Goal: Transaction & Acquisition: Book appointment/travel/reservation

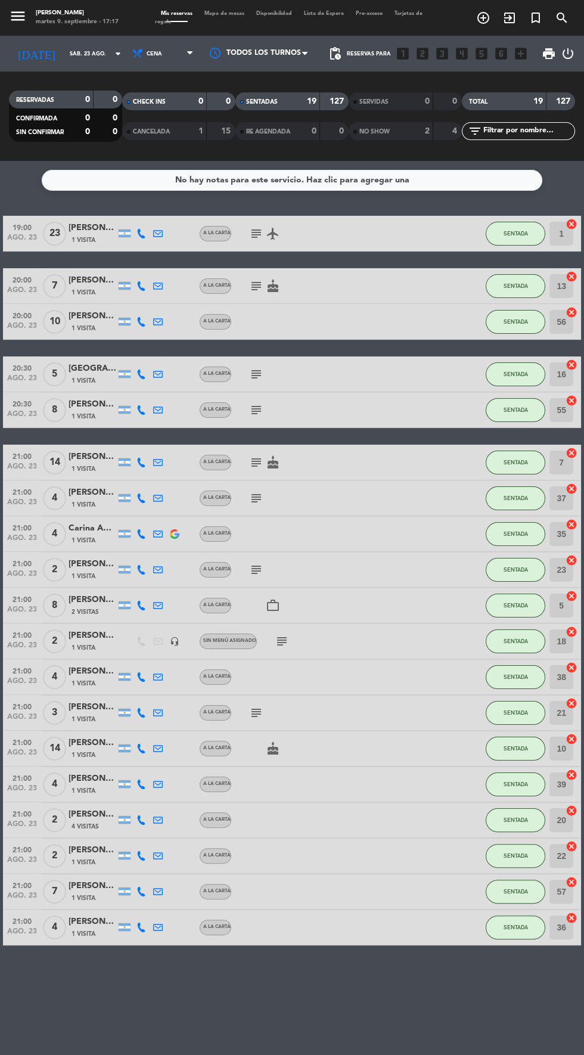
click at [23, 10] on icon "menu" at bounding box center [18, 16] width 18 height 18
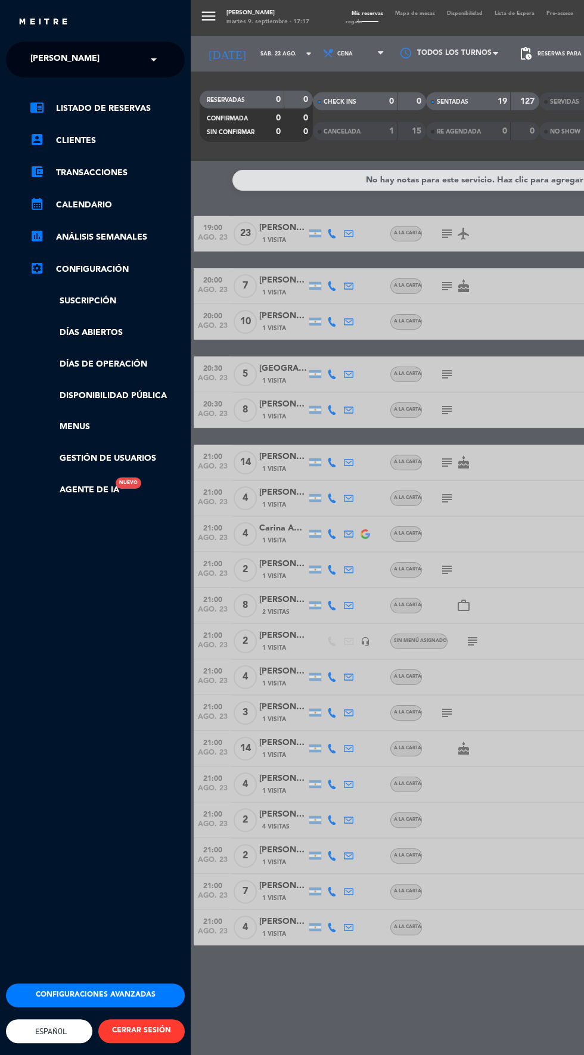
click at [63, 60] on span "[PERSON_NAME]" at bounding box center [64, 59] width 69 height 25
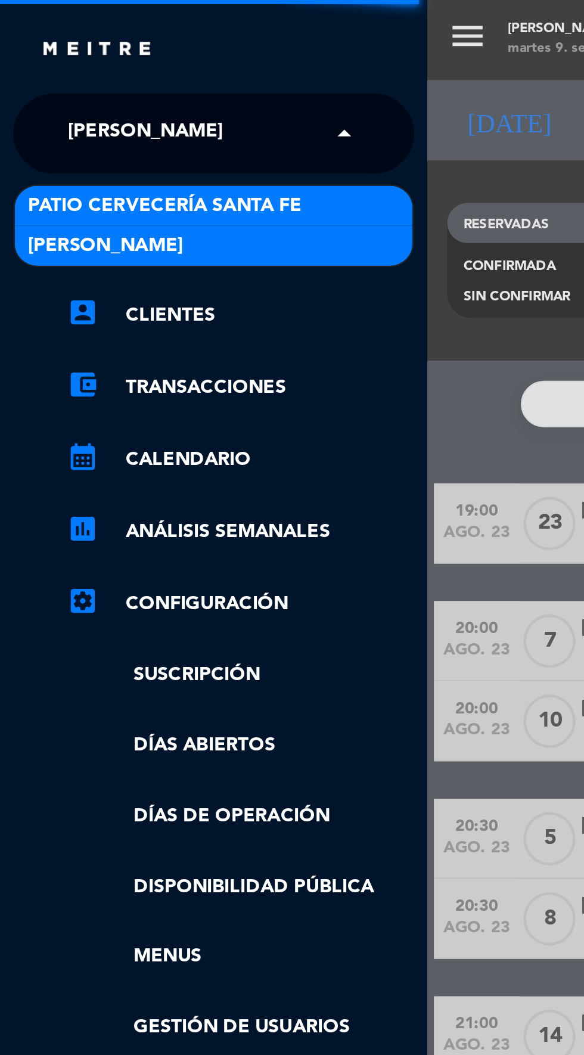
click at [19, 88] on span "Patio Cervecería Santa Fe" at bounding box center [74, 92] width 122 height 14
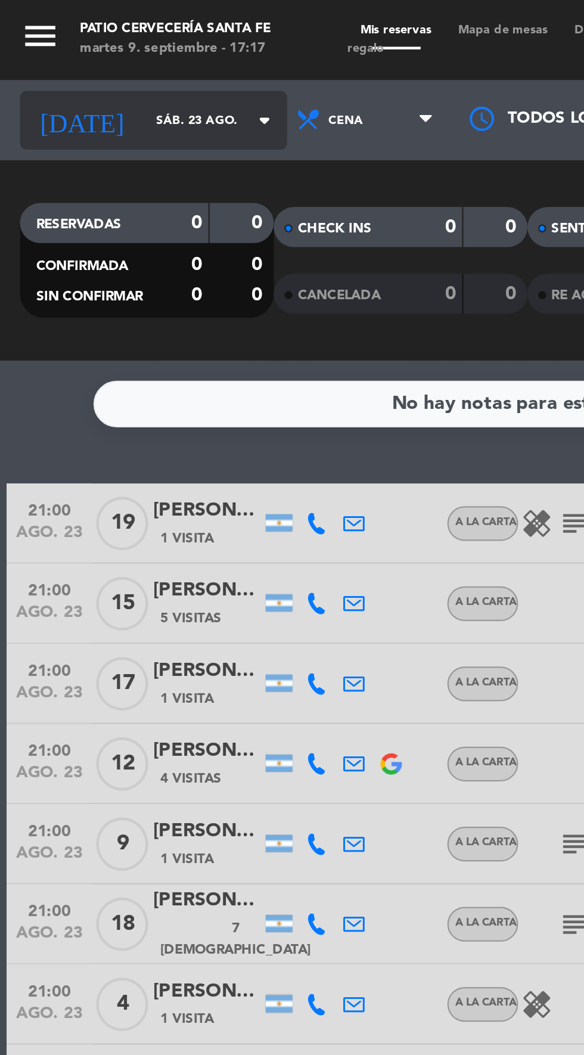
click at [70, 53] on input "sáb. 23 ago." at bounding box center [101, 54] width 75 height 18
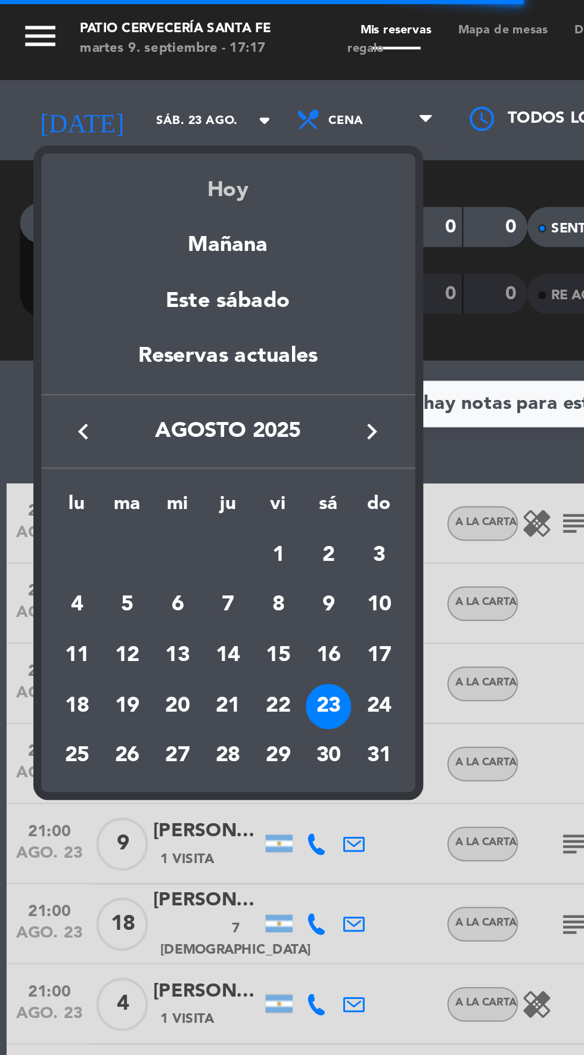
click at [95, 90] on div "Hoy" at bounding box center [101, 81] width 167 height 24
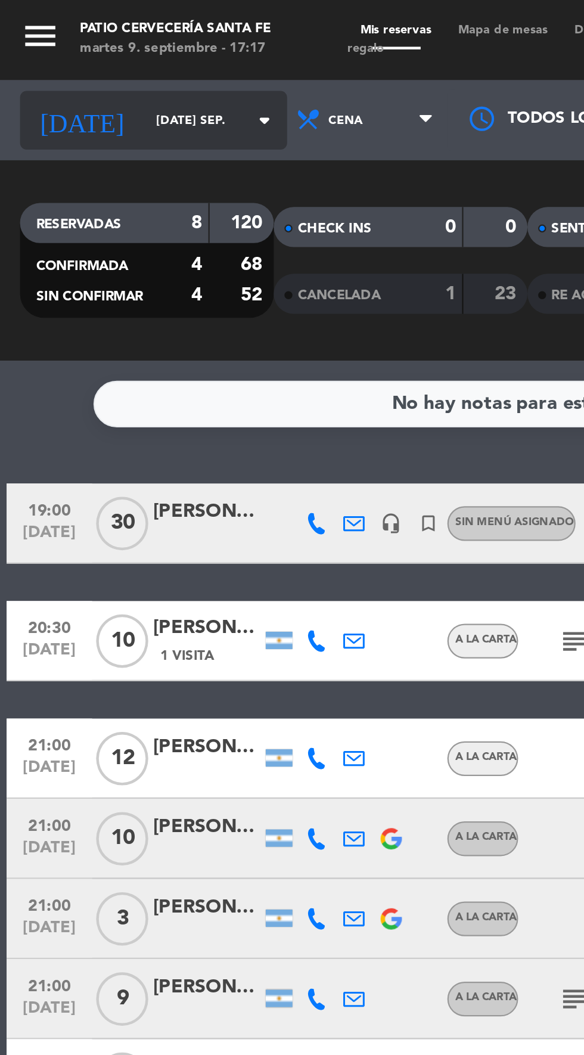
click at [67, 55] on input "[DATE] sep." at bounding box center [101, 54] width 75 height 18
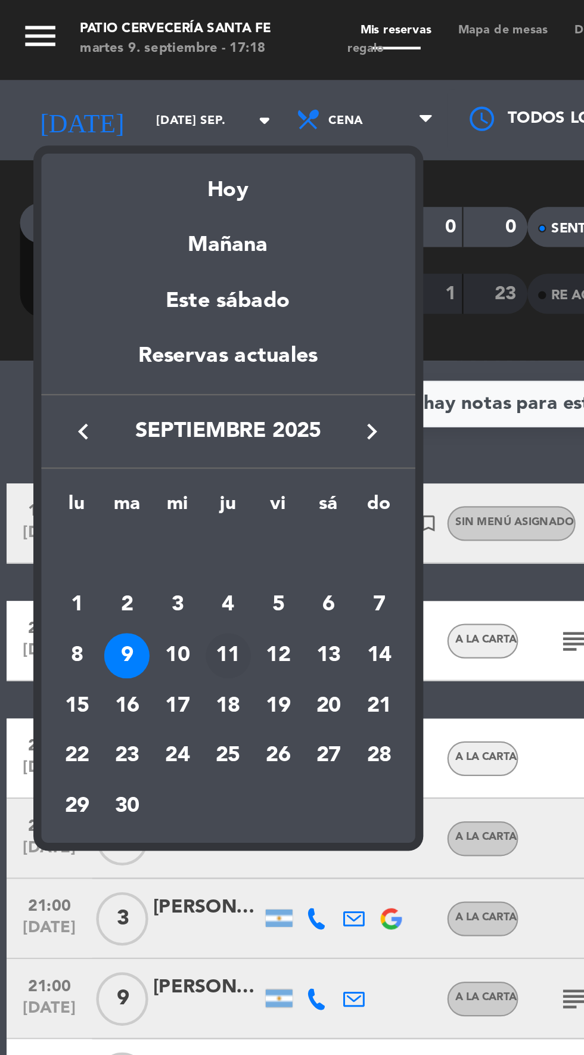
click at [98, 294] on div "11" at bounding box center [102, 292] width 20 height 20
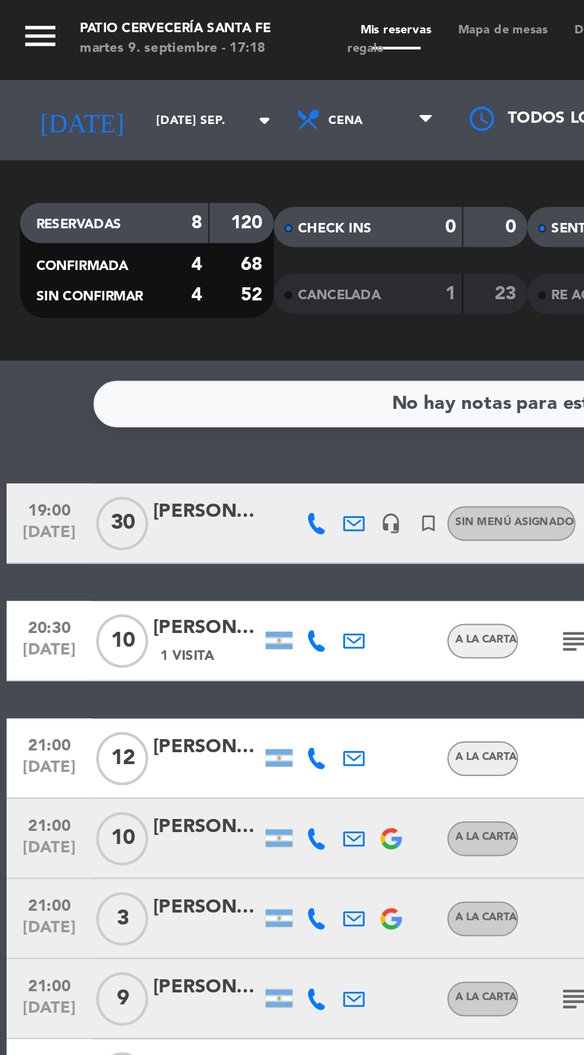
type input "[DEMOGRAPHIC_DATA] [DATE]"
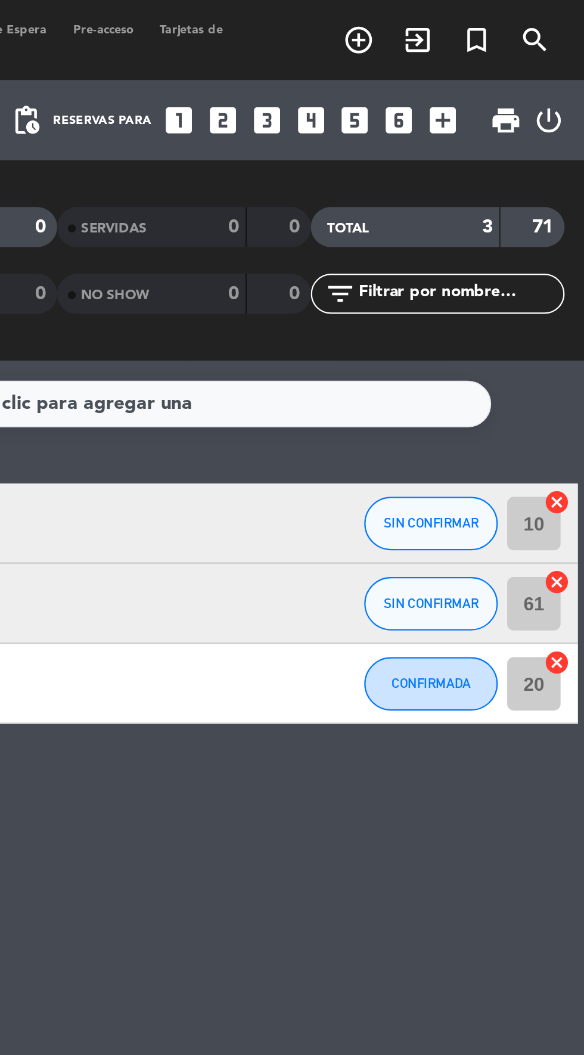
click at [424, 55] on icon "looks_two" at bounding box center [422, 53] width 15 height 15
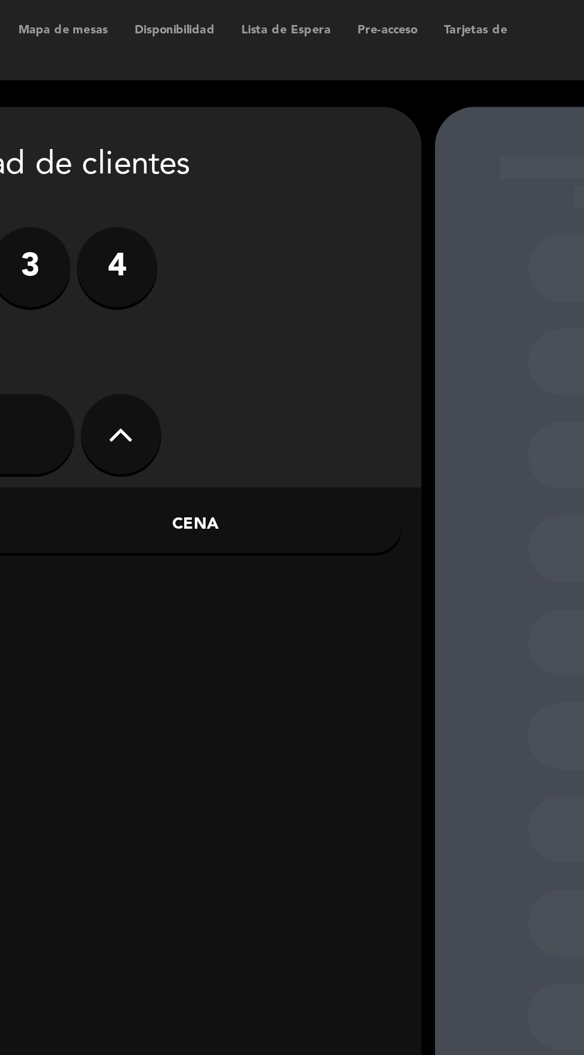
click at [311, 233] on div "Cena" at bounding box center [284, 235] width 184 height 24
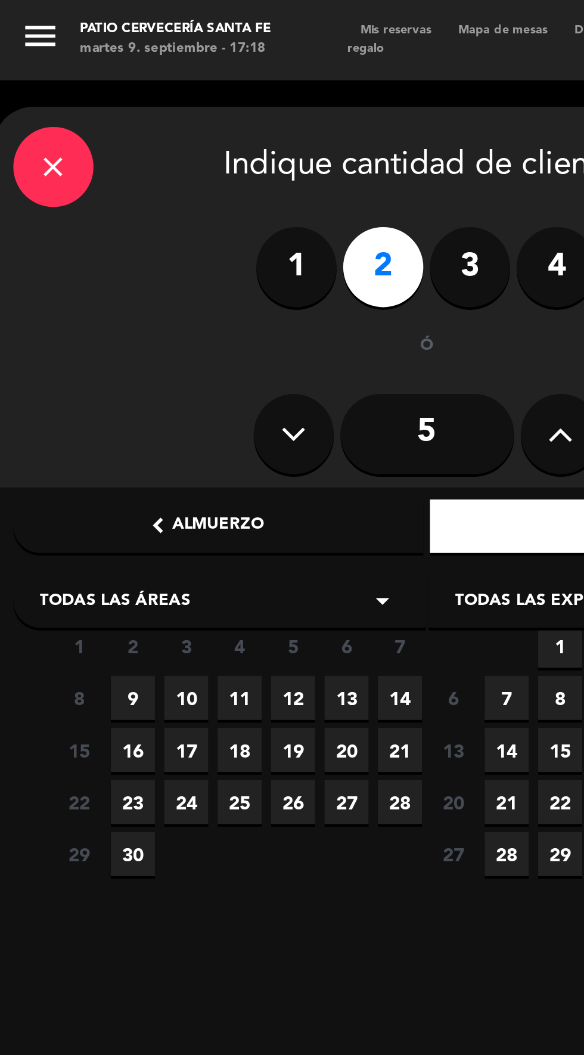
click at [105, 312] on span "11" at bounding box center [107, 312] width 20 height 20
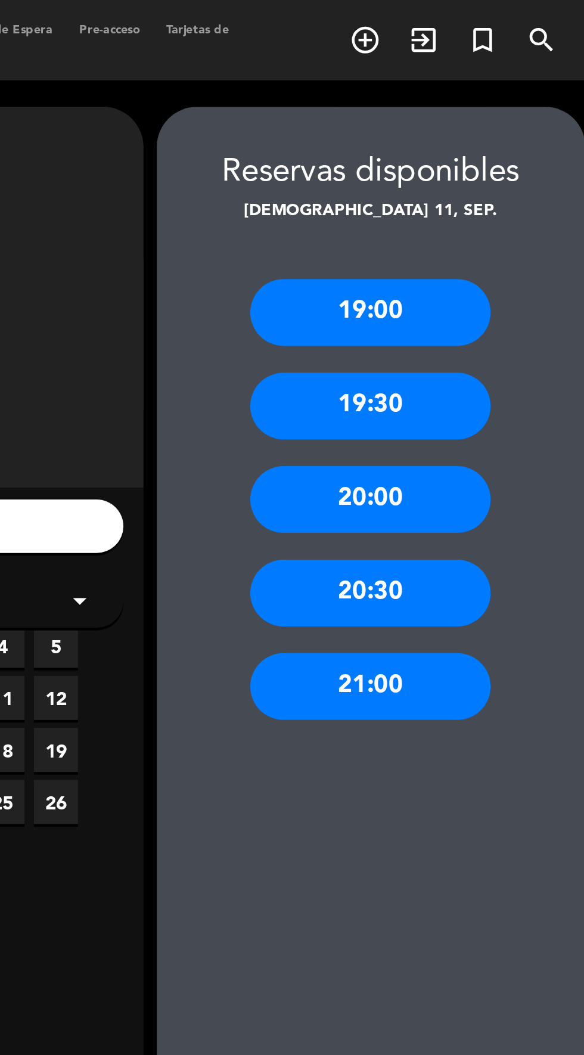
click at [501, 301] on div "21:00" at bounding box center [485, 306] width 107 height 30
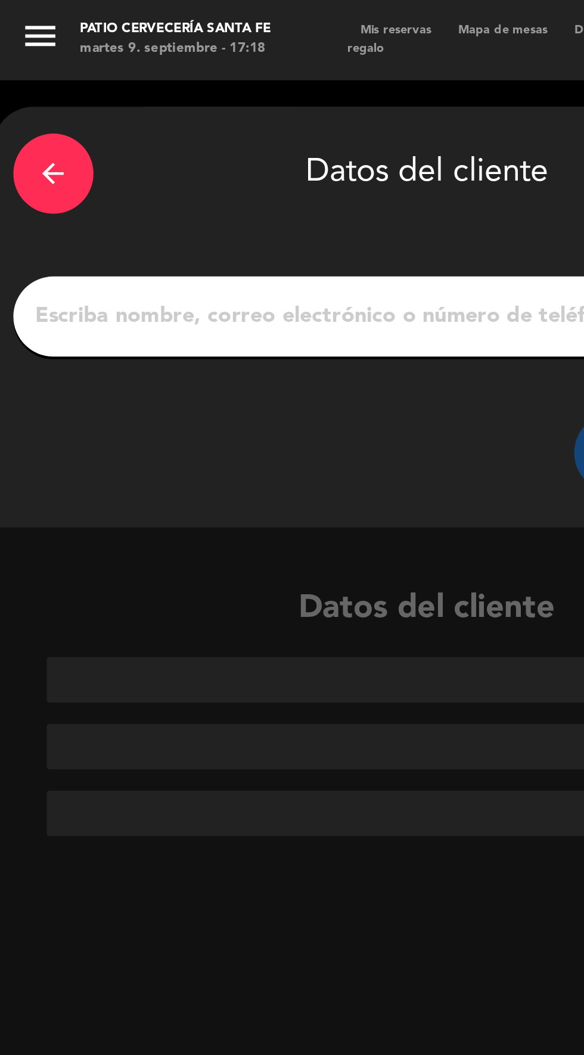
click at [50, 141] on input "1" at bounding box center [191, 141] width 352 height 17
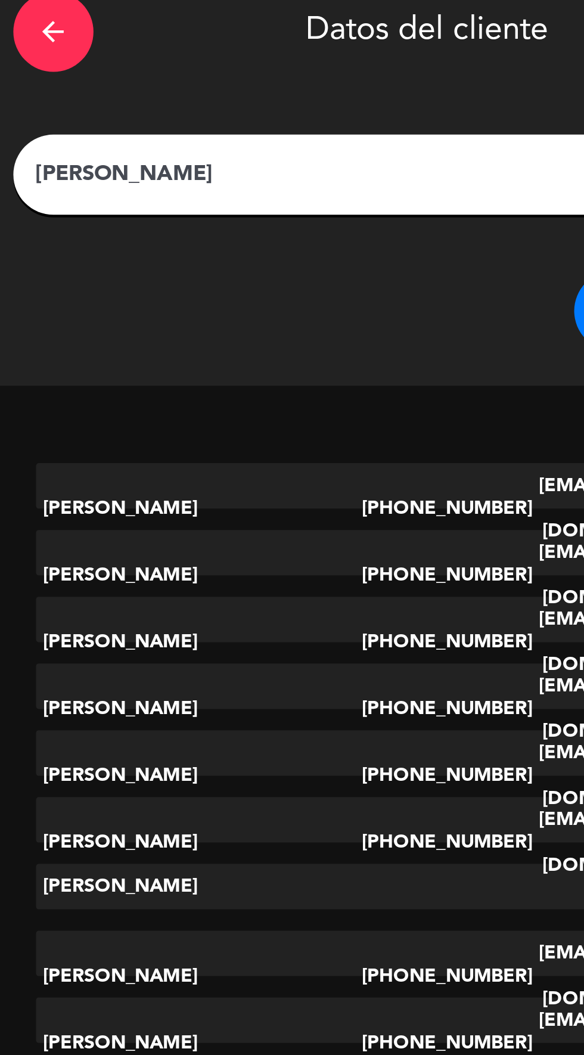
scroll to position [69, 0]
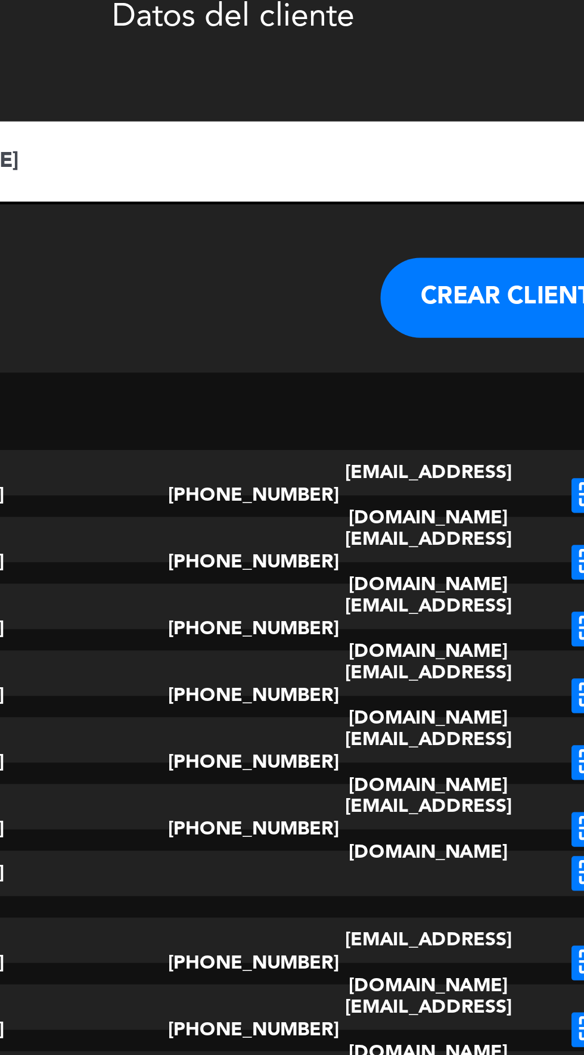
type input "[PERSON_NAME]"
click at [311, 124] on div "arrow_back Datos del cliente [PERSON_NAME] [PERSON_NAME] CLIENTE" at bounding box center [190, 73] width 387 height 188
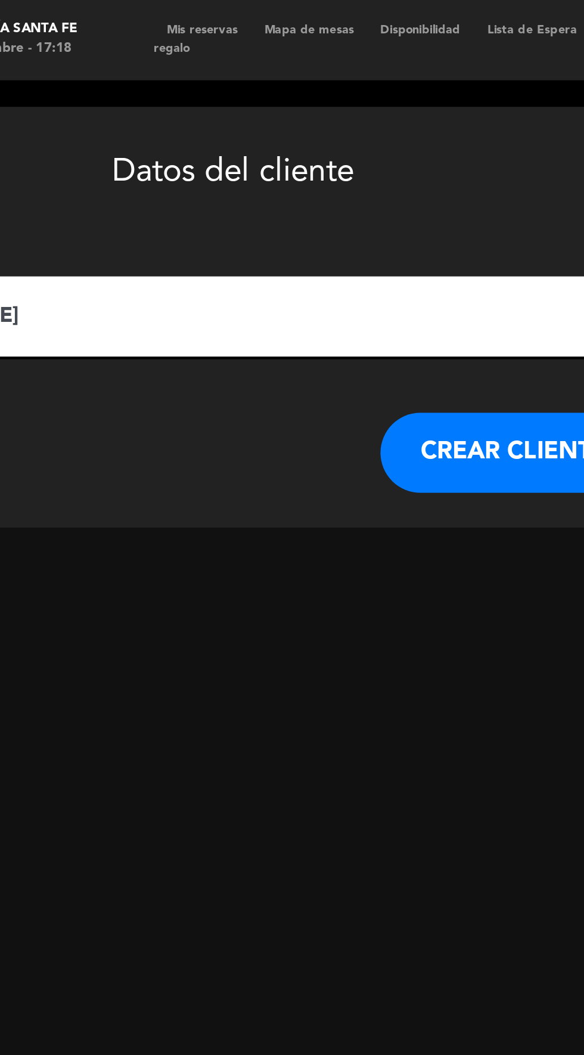
scroll to position [0, 0]
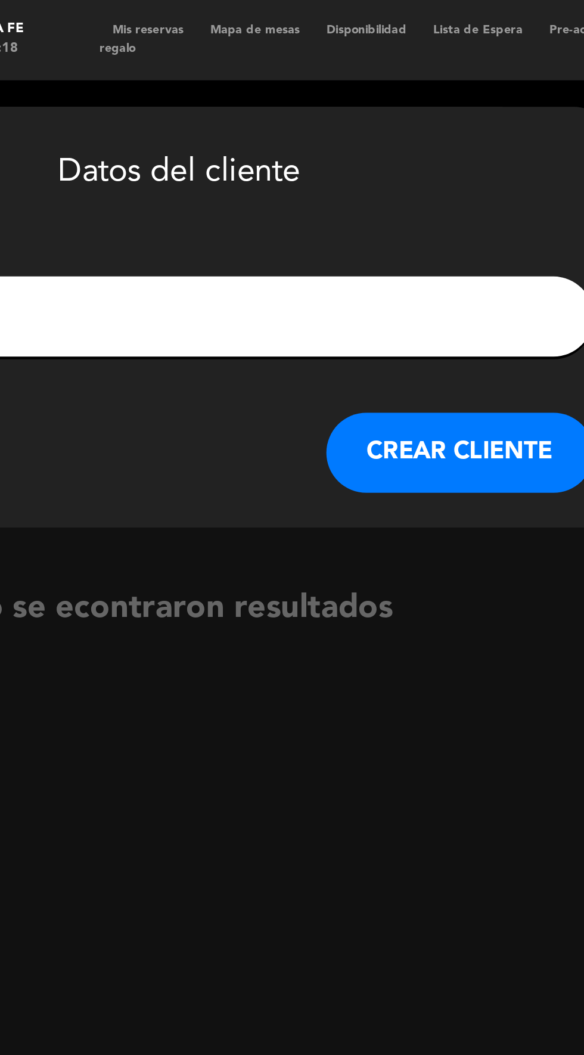
click at [326, 200] on button "CREAR CLIENTE" at bounding box center [315, 202] width 119 height 36
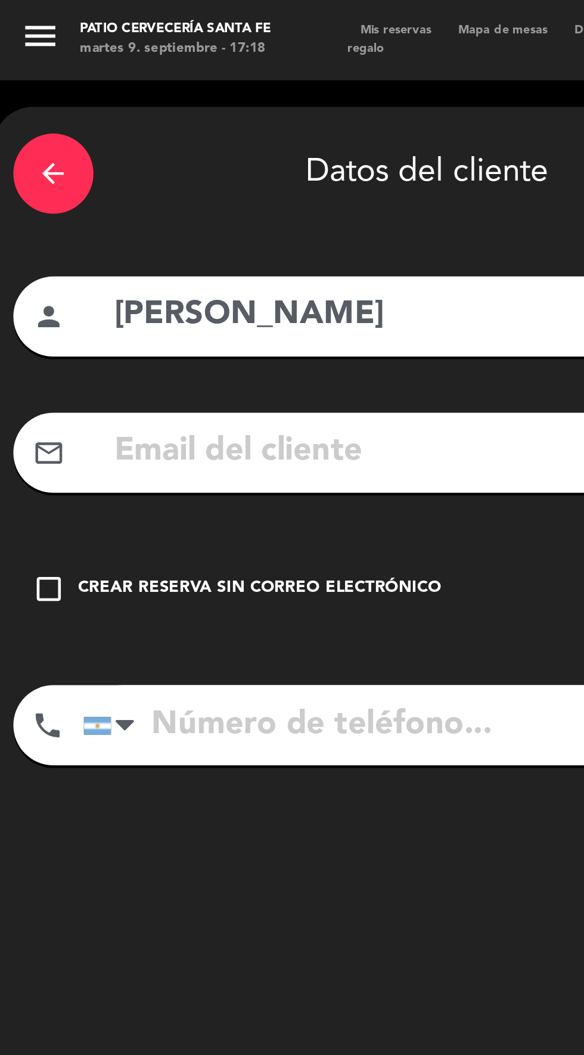
click at [24, 264] on icon "check_box_outline_blank" at bounding box center [22, 263] width 14 height 14
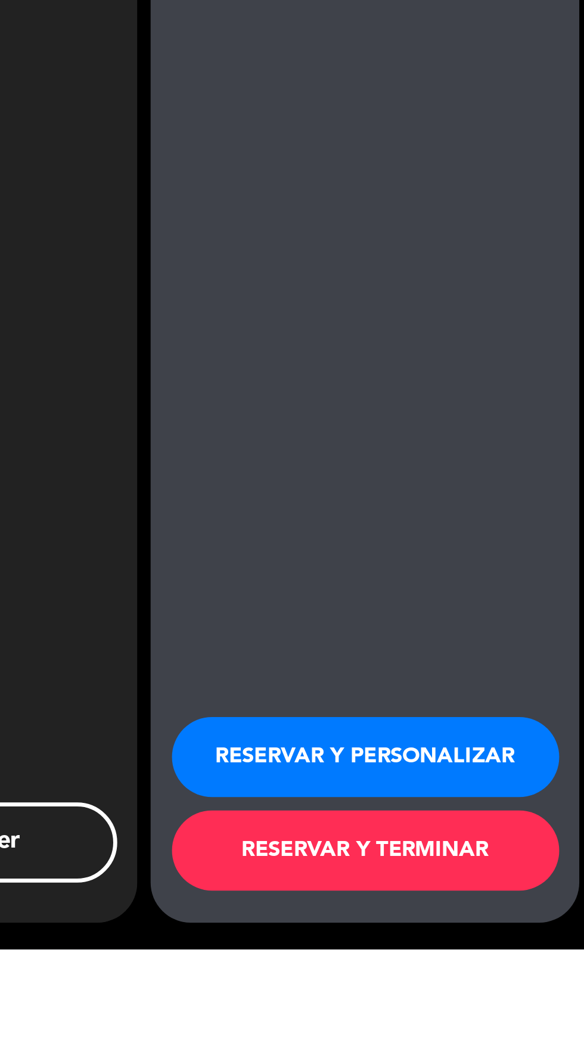
click at [512, 987] on button "RESERVAR Y PERSONALIZAR" at bounding box center [486, 969] width 173 height 36
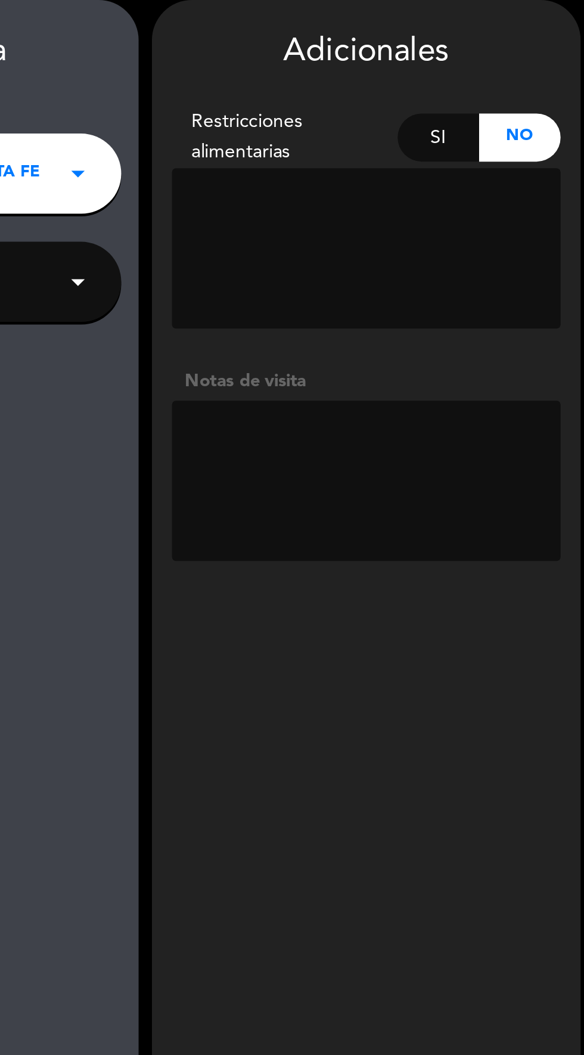
click at [496, 244] on textarea at bounding box center [486, 262] width 173 height 72
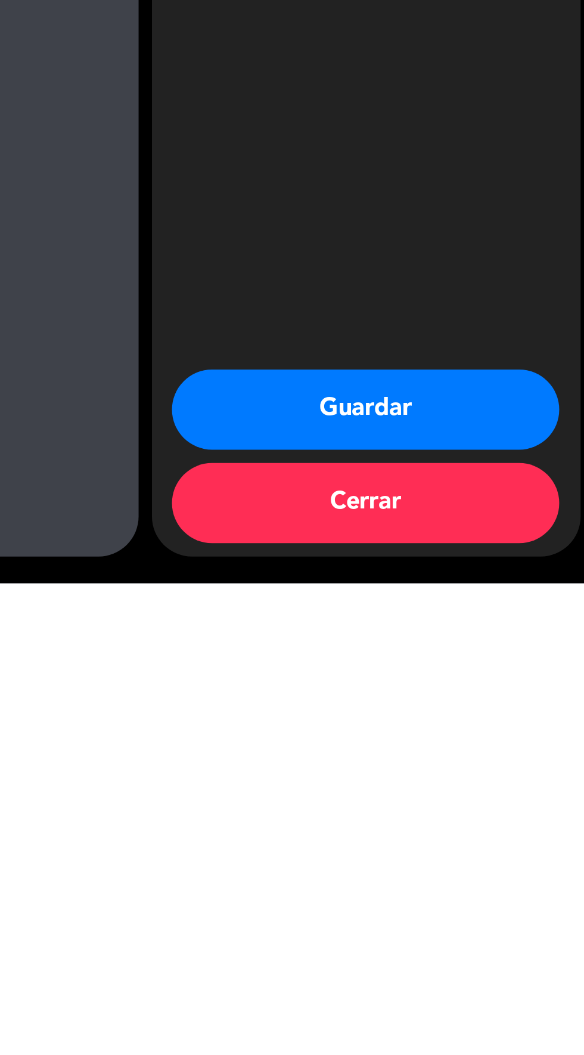
scroll to position [85, 0]
type textarea "Se cierra en cta ccu. Referencia nombre de reserva + [PERSON_NAME]"
click at [523, 979] on button "Guardar" at bounding box center [486, 978] width 173 height 36
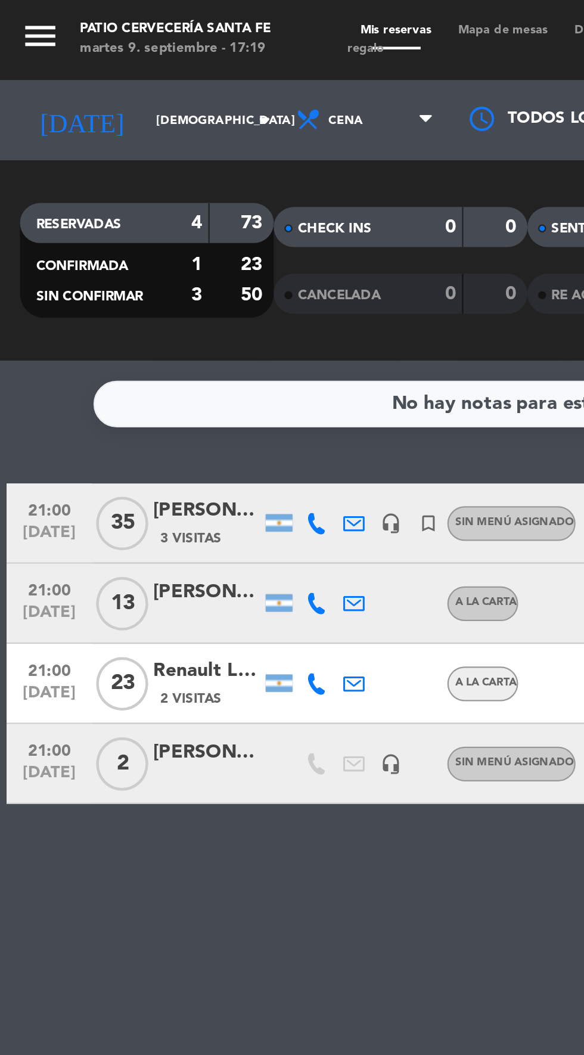
click at [102, 343] on div at bounding box center [93, 348] width 48 height 10
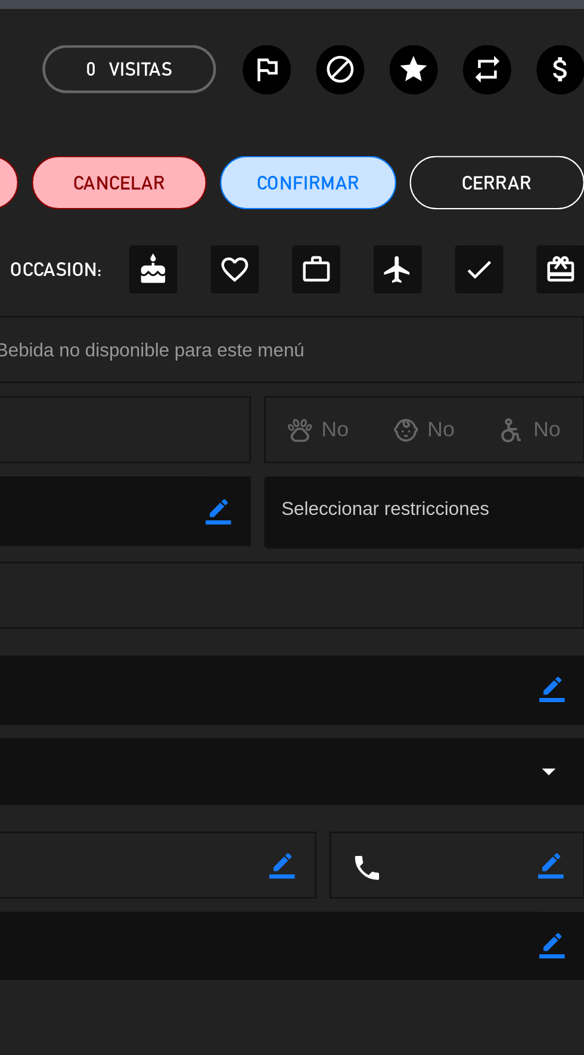
click at [540, 114] on button "Cerrar" at bounding box center [545, 119] width 78 height 24
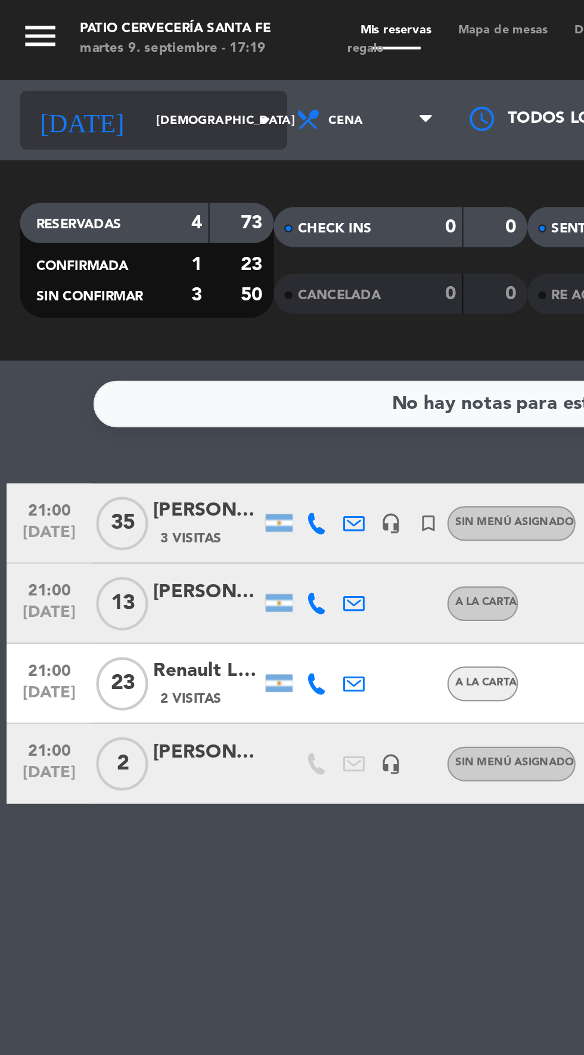
click at [92, 54] on input "[DEMOGRAPHIC_DATA] [DATE]" at bounding box center [101, 54] width 75 height 18
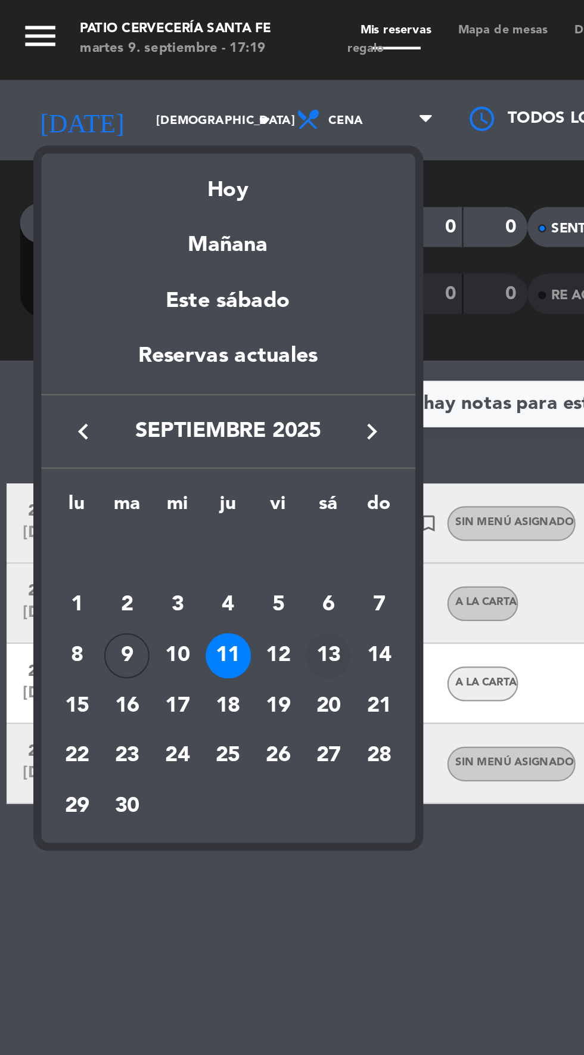
click at [143, 294] on div "13" at bounding box center [146, 292] width 20 height 20
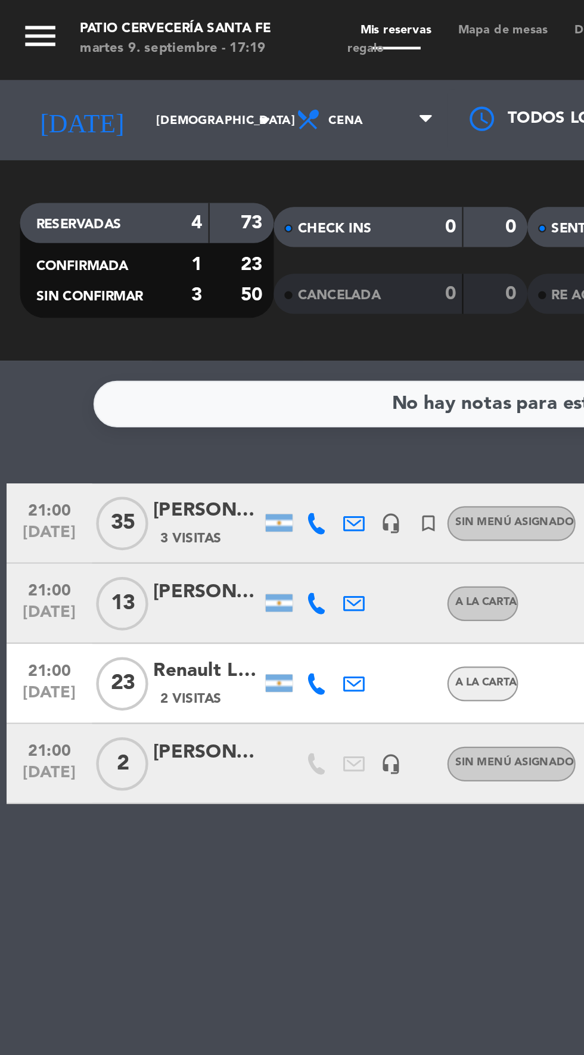
type input "sáb. [DATE]"
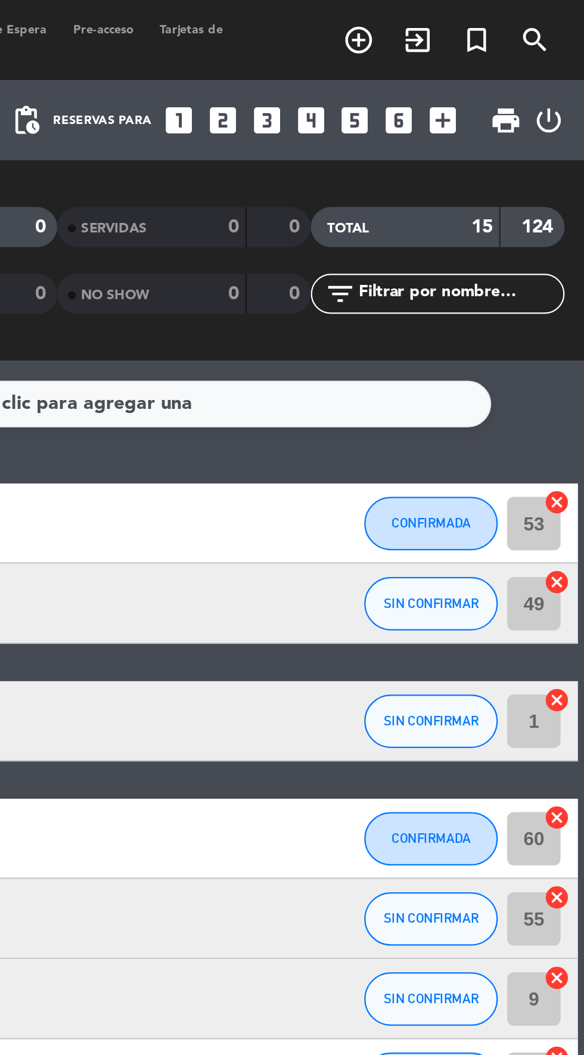
click at [425, 53] on icon "looks_two" at bounding box center [422, 53] width 15 height 15
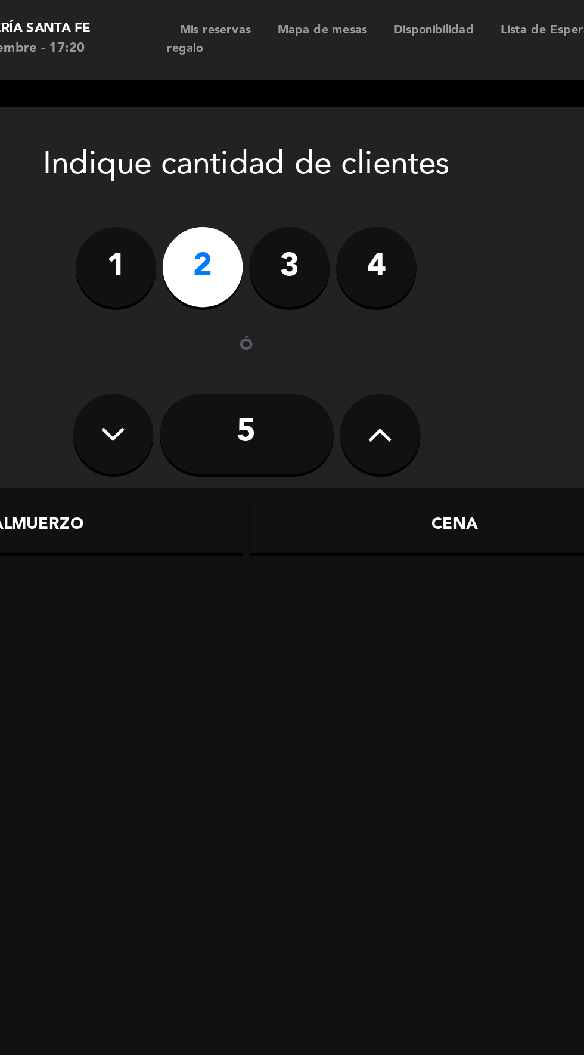
click at [293, 231] on div "Cena" at bounding box center [284, 235] width 184 height 24
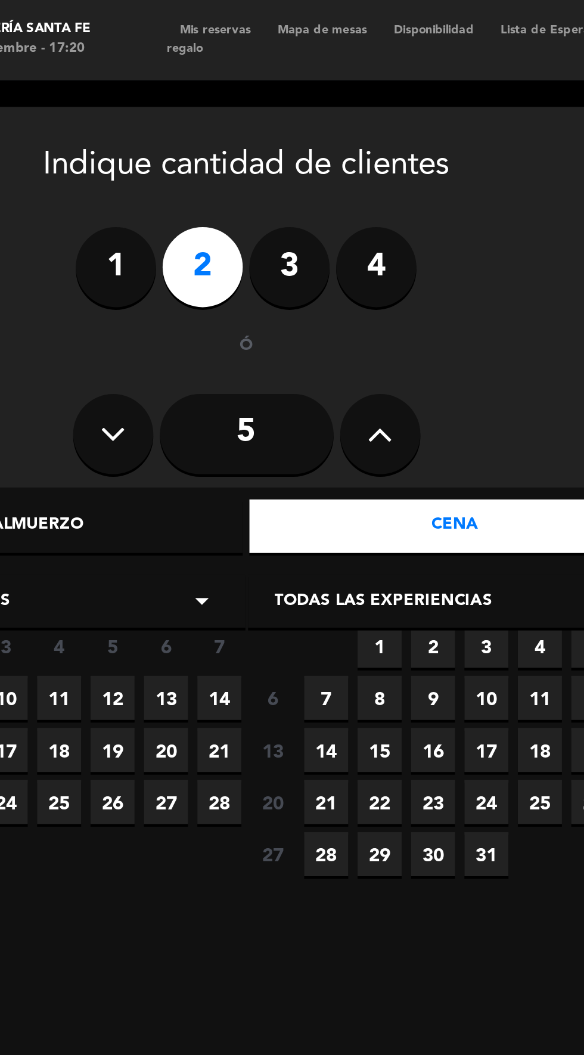
click at [157, 309] on span "13" at bounding box center [155, 312] width 20 height 20
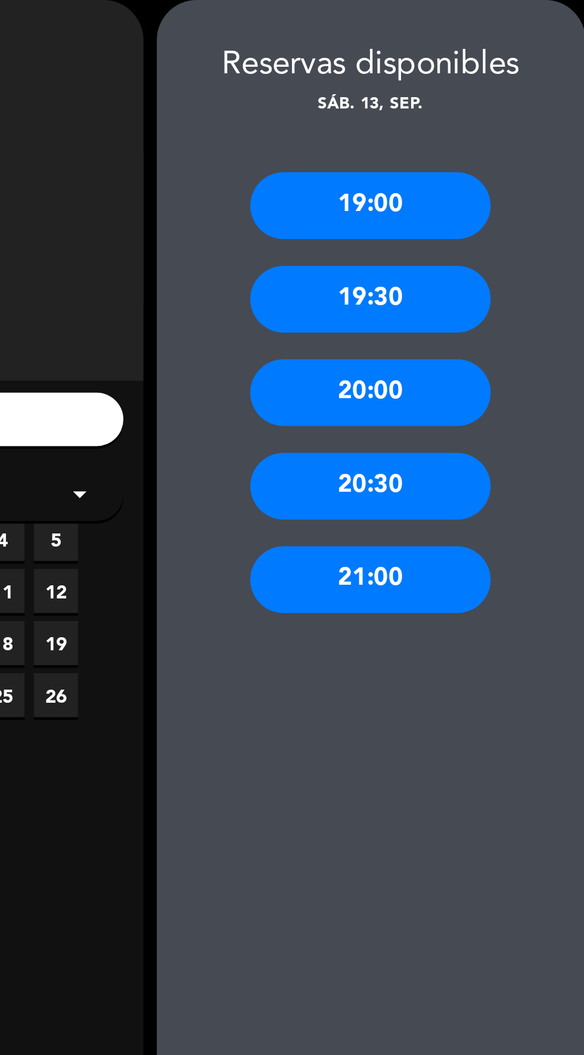
click at [495, 304] on div "21:00" at bounding box center [485, 306] width 107 height 30
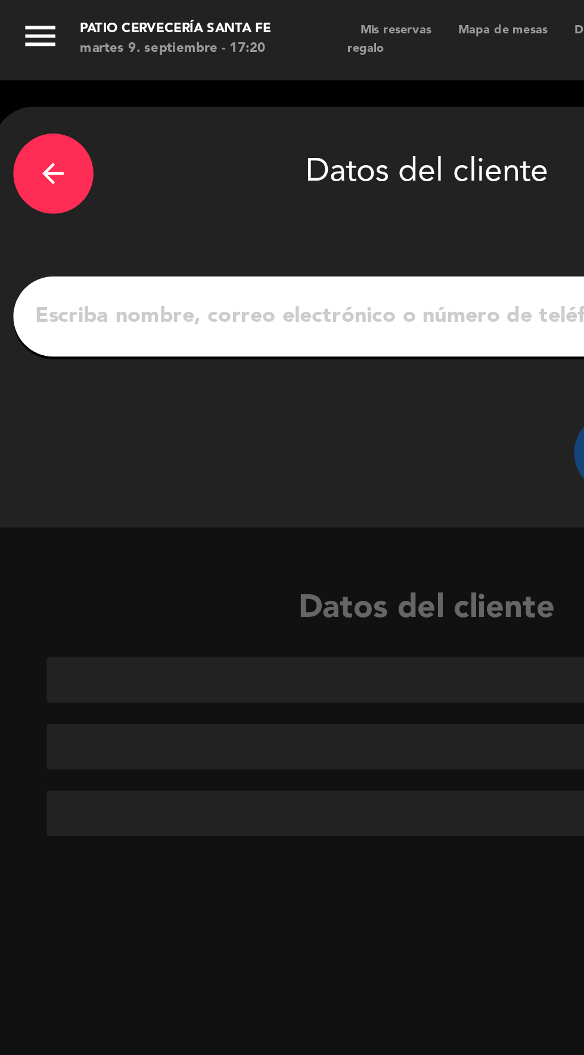
click at [55, 138] on input "1" at bounding box center [191, 141] width 352 height 17
click at [53, 140] on input "1" at bounding box center [191, 141] width 352 height 17
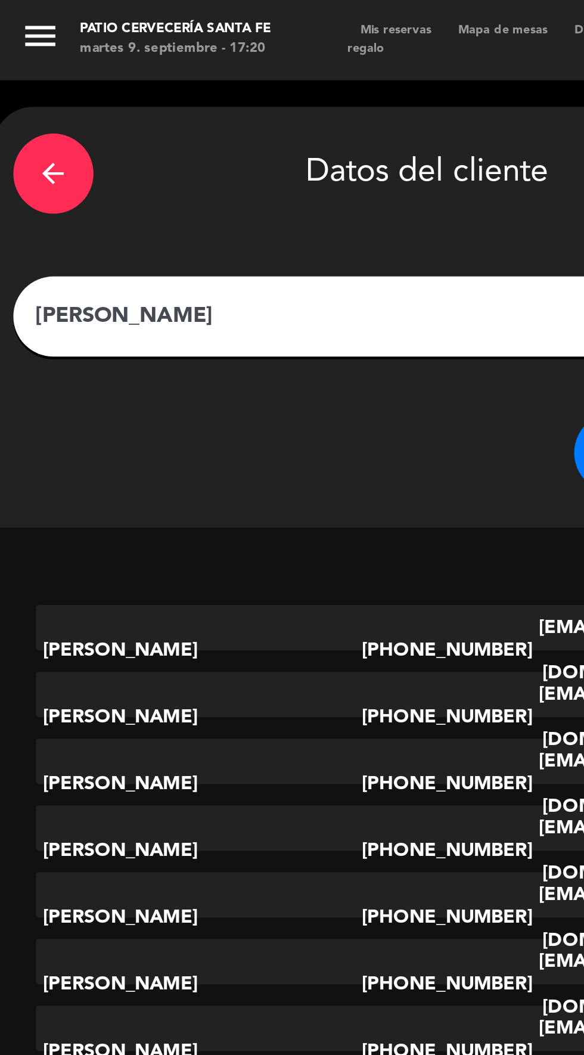
type input "[PERSON_NAME]"
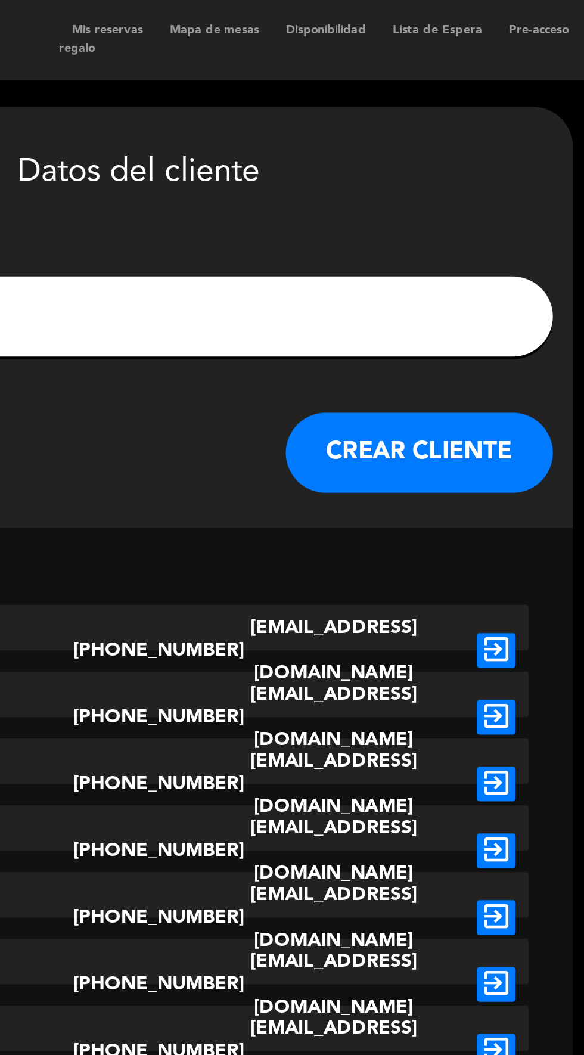
click at [316, 201] on button "CREAR CLIENTE" at bounding box center [315, 202] width 119 height 36
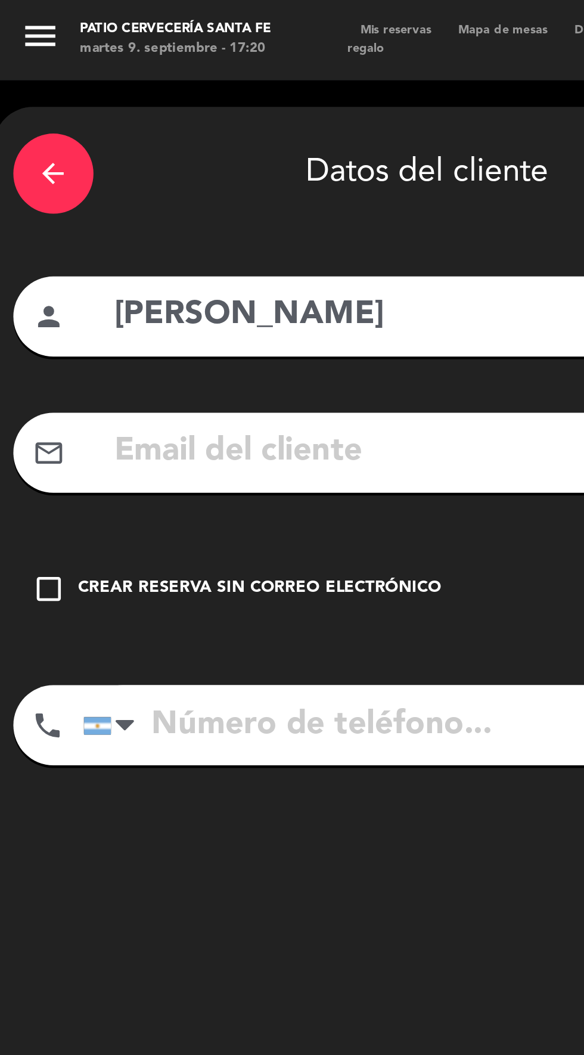
click at [27, 264] on icon "check_box_outline_blank" at bounding box center [22, 263] width 14 height 14
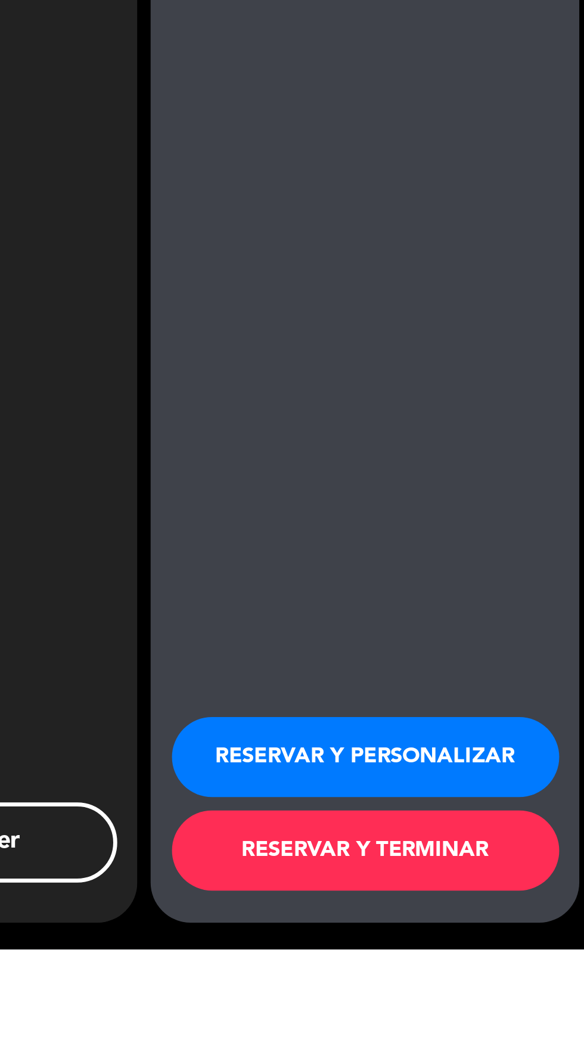
click at [517, 987] on button "RESERVAR Y PERSONALIZAR" at bounding box center [486, 969] width 173 height 36
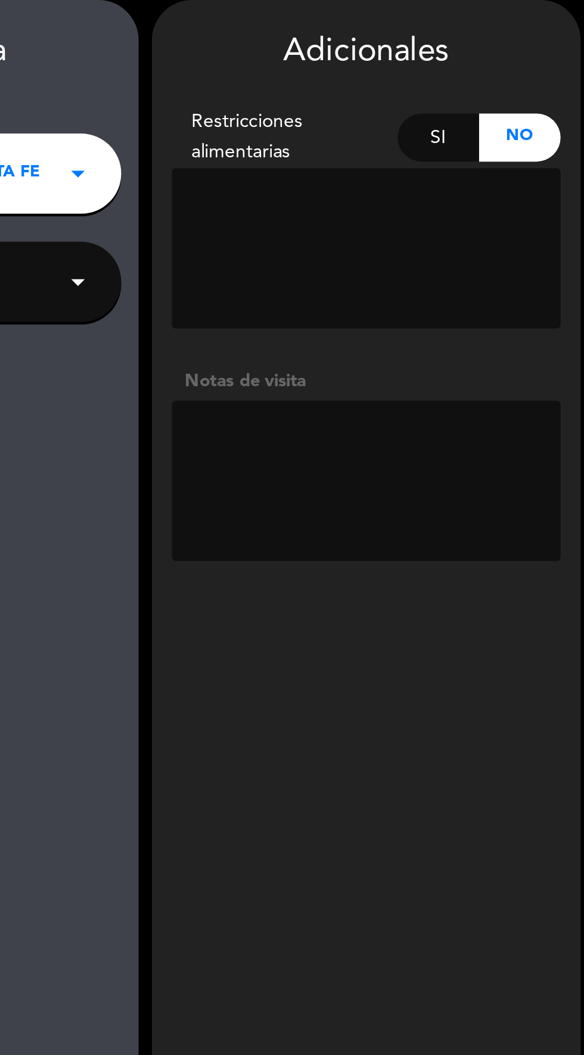
click at [479, 244] on textarea at bounding box center [486, 262] width 173 height 72
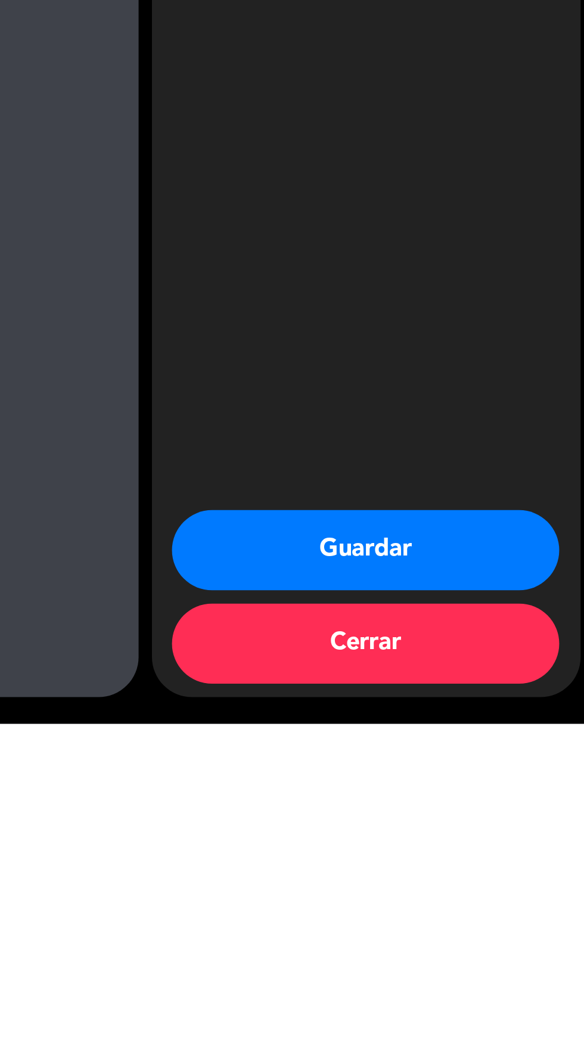
scroll to position [85, 0]
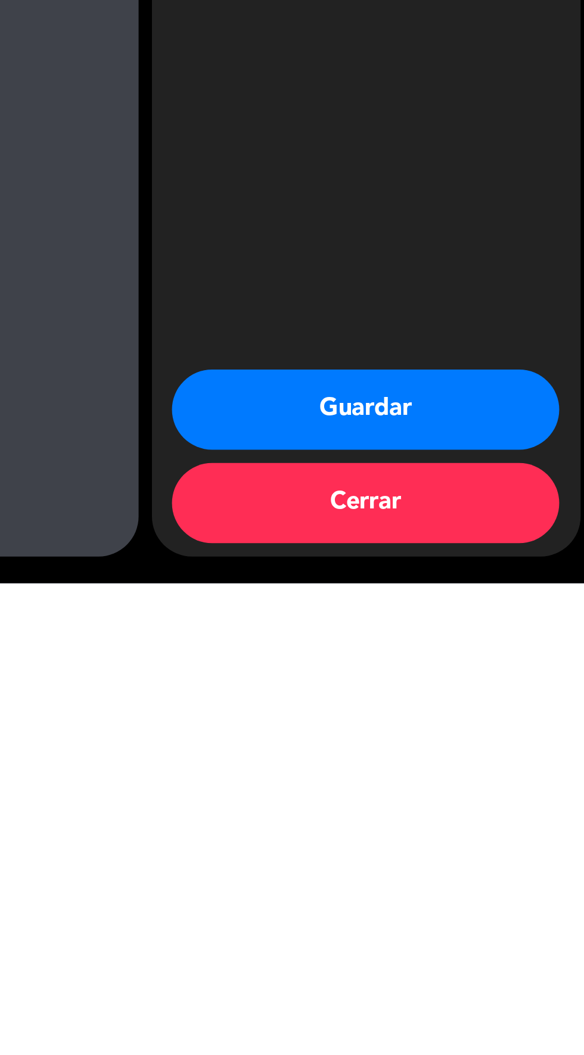
type textarea "Se cierra en cta CCU. Referencia nombre de reserva + [PERSON_NAME]."
click at [532, 976] on button "Guardar" at bounding box center [486, 978] width 173 height 36
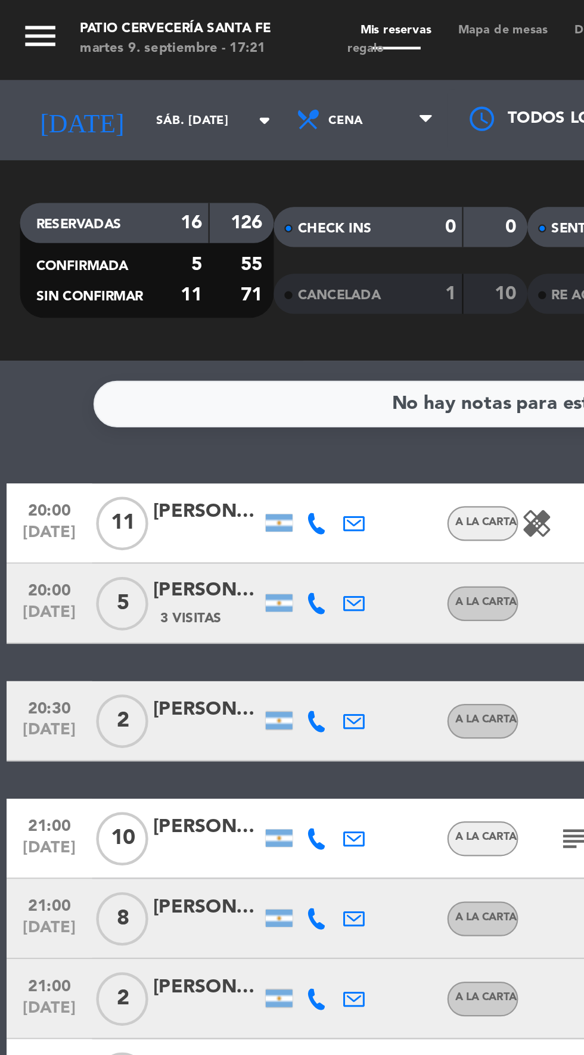
click at [18, 17] on icon "menu" at bounding box center [18, 16] width 18 height 18
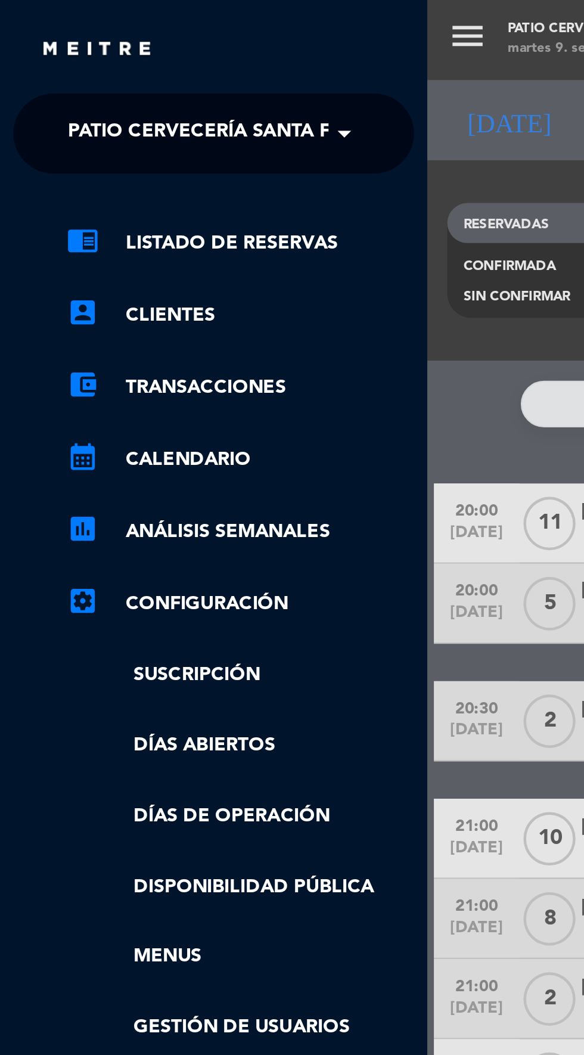
click at [147, 64] on span at bounding box center [157, 59] width 20 height 25
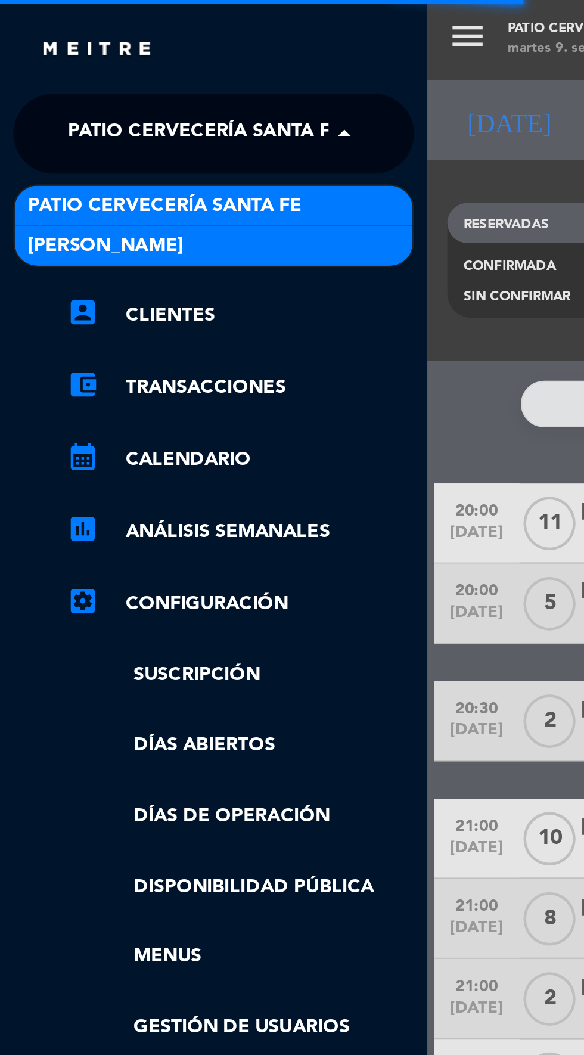
click at [36, 114] on span "[PERSON_NAME]" at bounding box center [47, 110] width 69 height 14
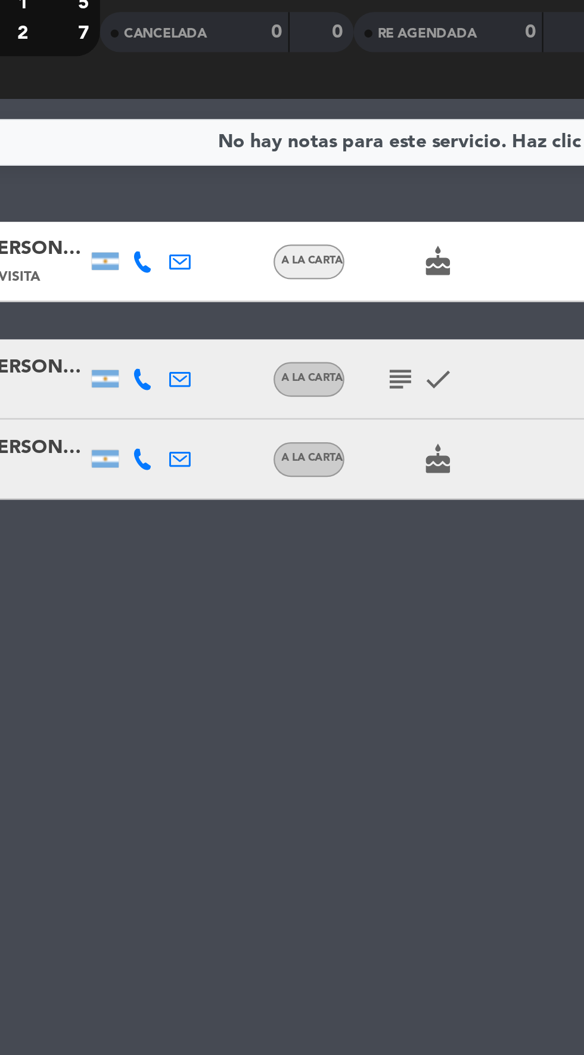
click at [254, 284] on icon "subject" at bounding box center [256, 286] width 14 height 14
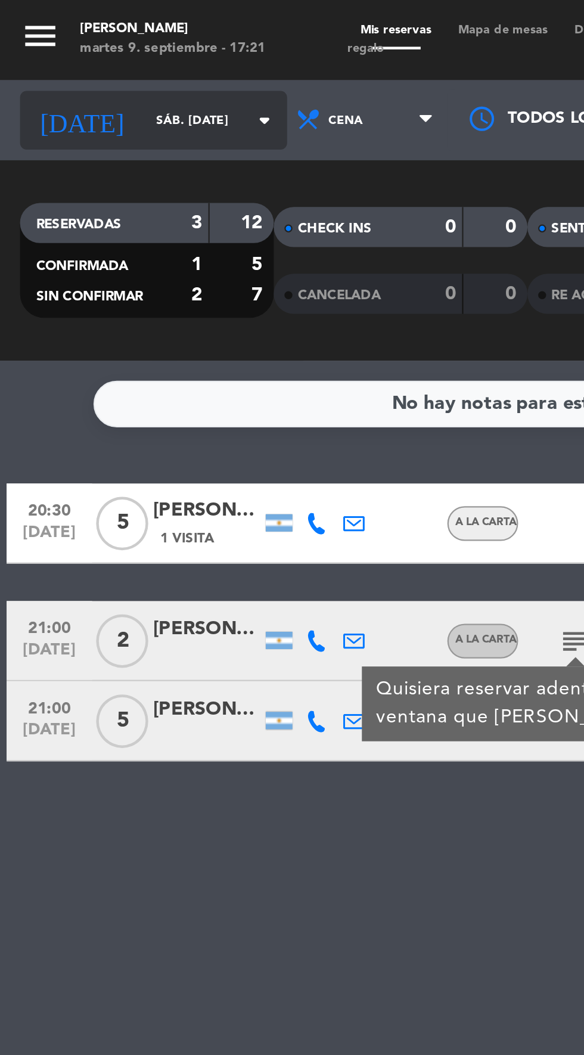
click at [111, 54] on icon "arrow_drop_down" at bounding box center [118, 53] width 14 height 14
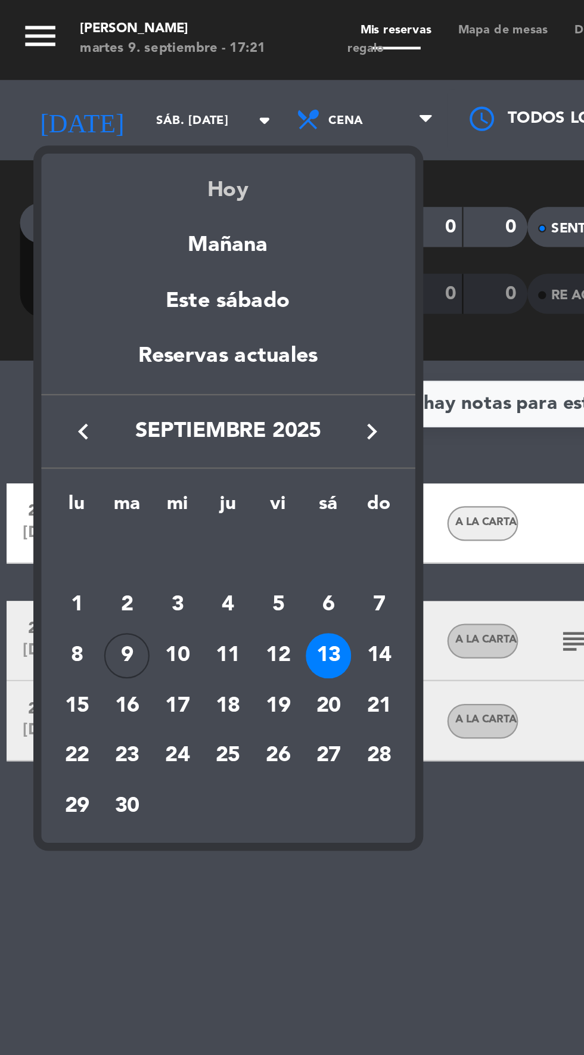
click at [95, 88] on div "Hoy" at bounding box center [101, 81] width 167 height 24
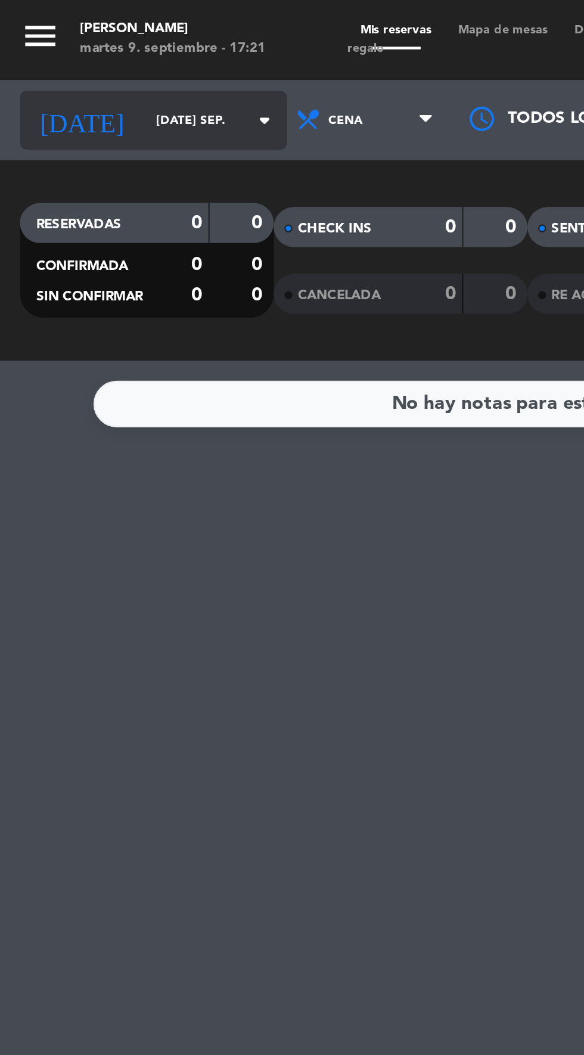
click at [111, 53] on icon "arrow_drop_down" at bounding box center [118, 53] width 14 height 14
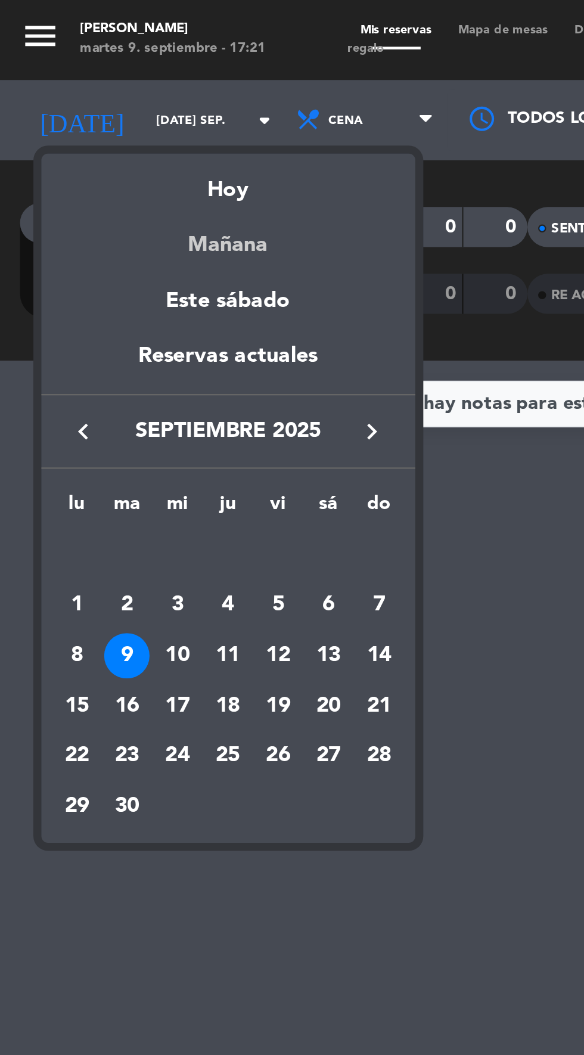
click at [83, 111] on div "Mañana" at bounding box center [101, 105] width 167 height 24
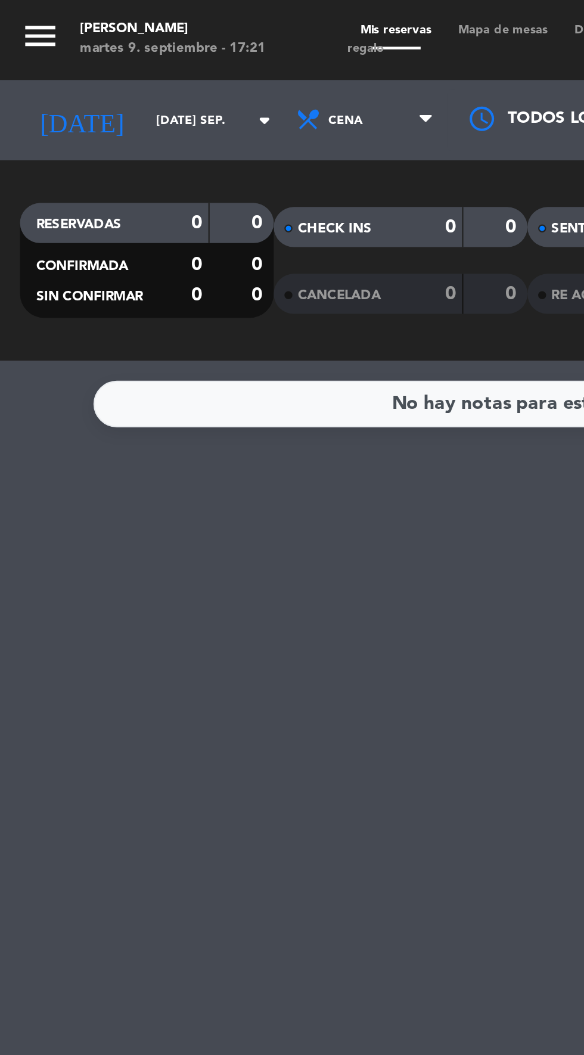
type input "mié. [DATE]"
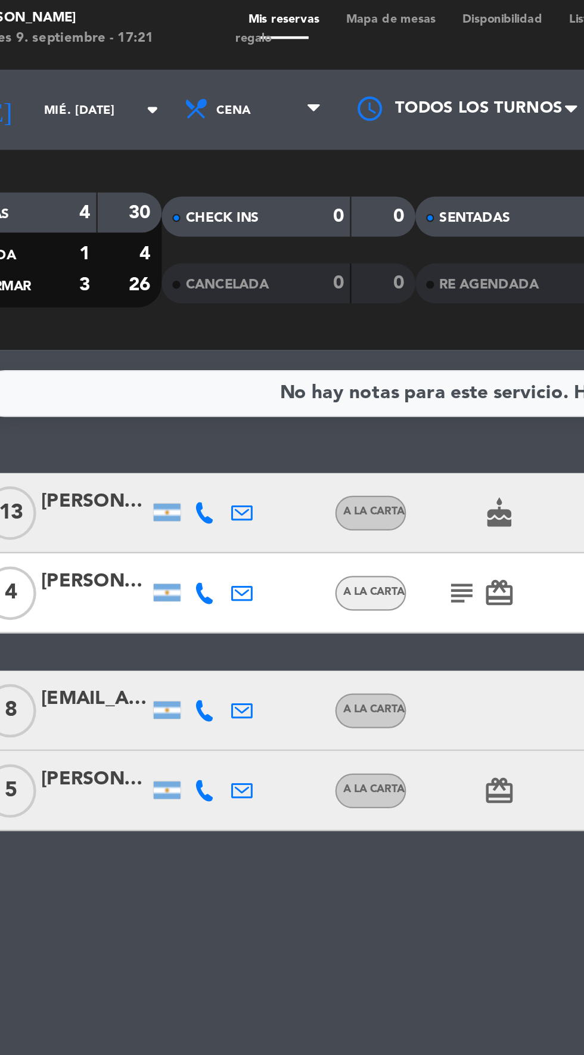
click at [256, 272] on icon "subject" at bounding box center [256, 269] width 14 height 14
